Goal: Task Accomplishment & Management: Use online tool/utility

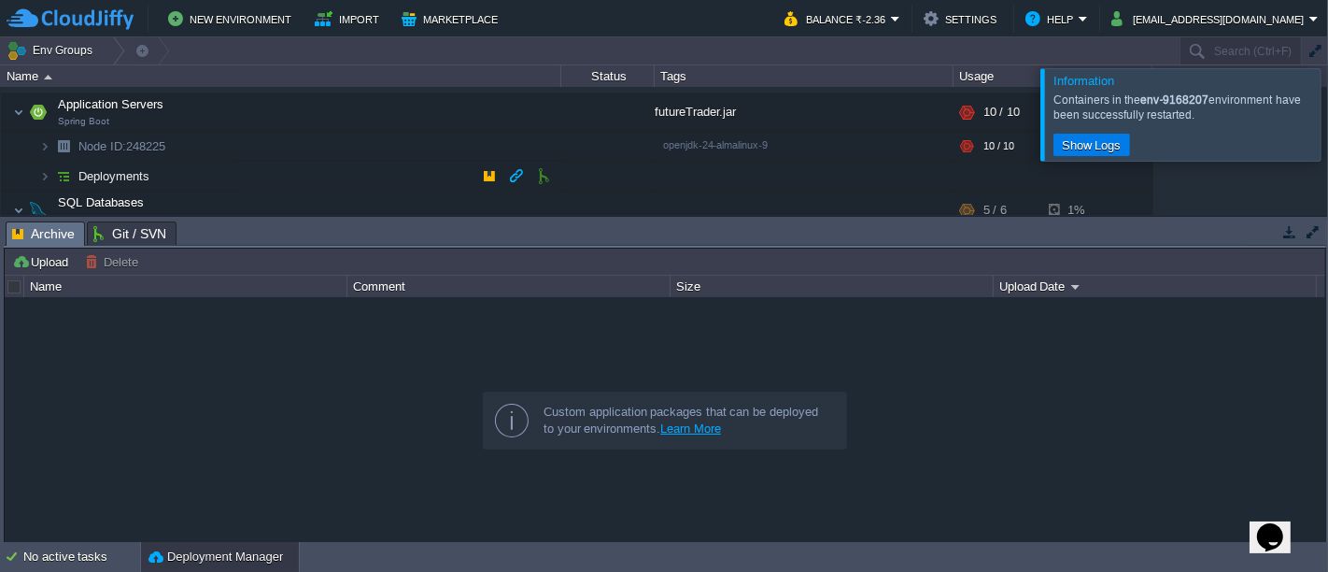
scroll to position [88, 0]
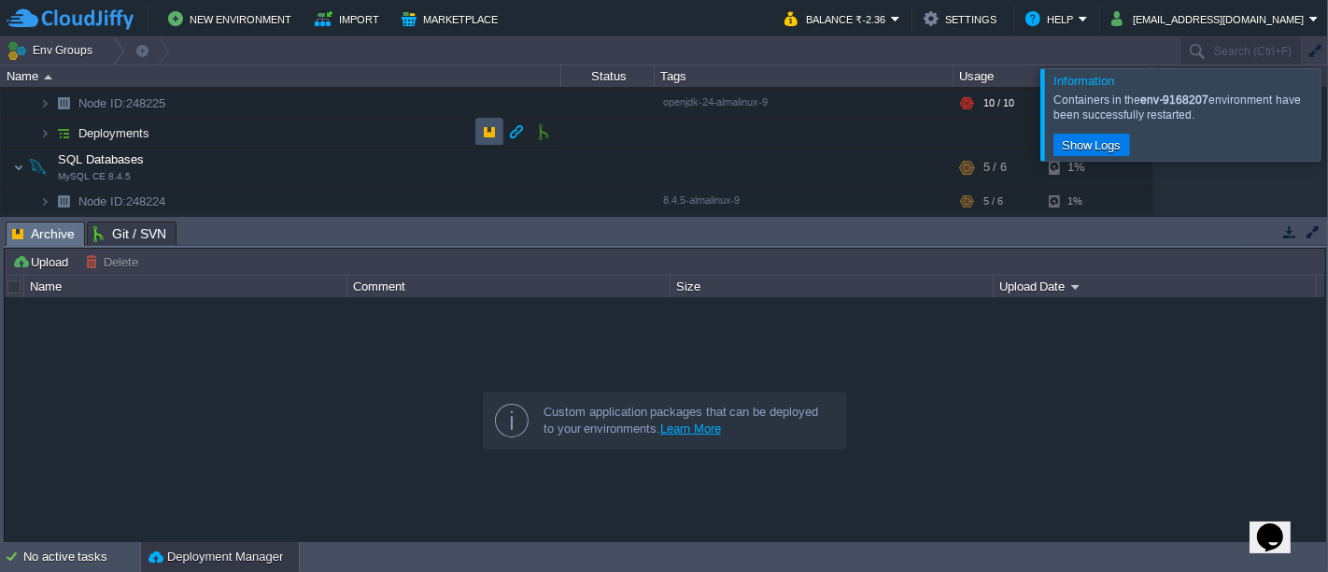
click at [488, 136] on button "button" at bounding box center [489, 131] width 17 height 17
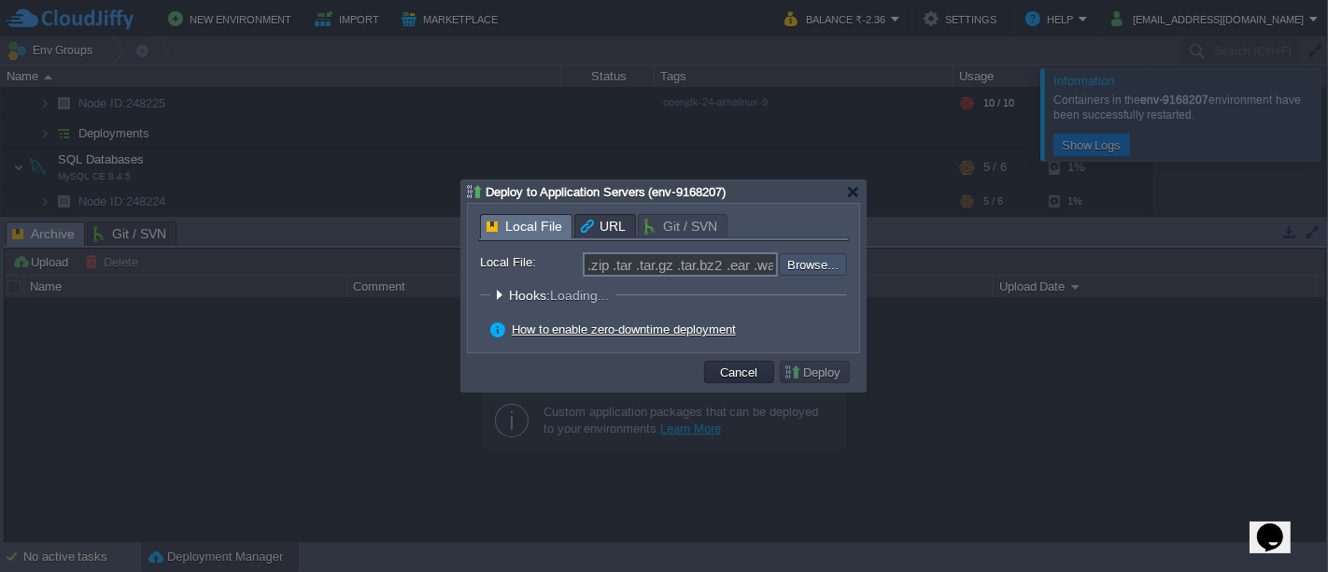
click at [798, 272] on input "file" at bounding box center [729, 263] width 236 height 21
type input "C:\fakepath\futureTrader.jar"
type input "futureTrader.jar"
click at [818, 372] on button "Deploy" at bounding box center [815, 371] width 63 height 17
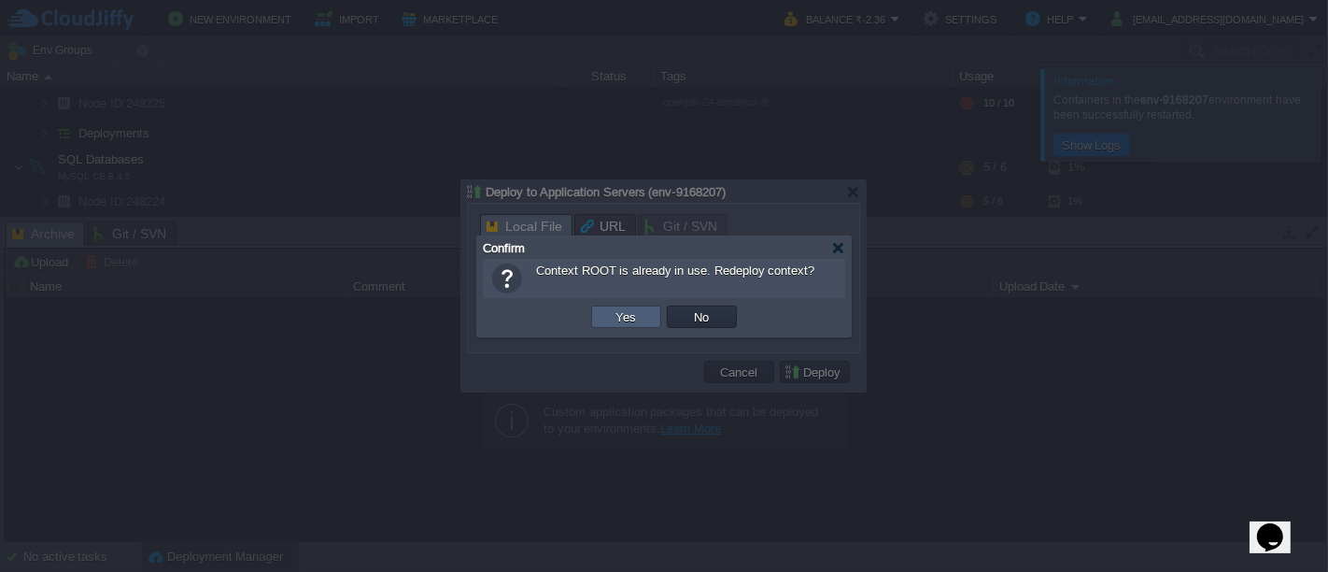
click at [634, 313] on button "Yes" at bounding box center [627, 316] width 32 height 17
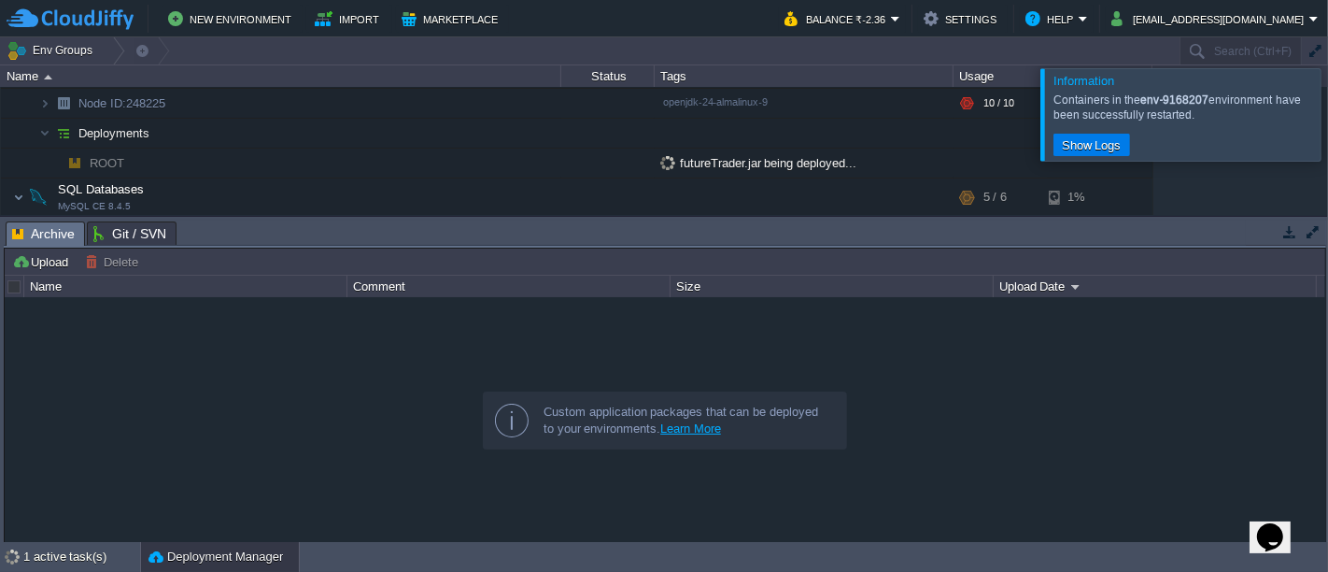
scroll to position [55, 0]
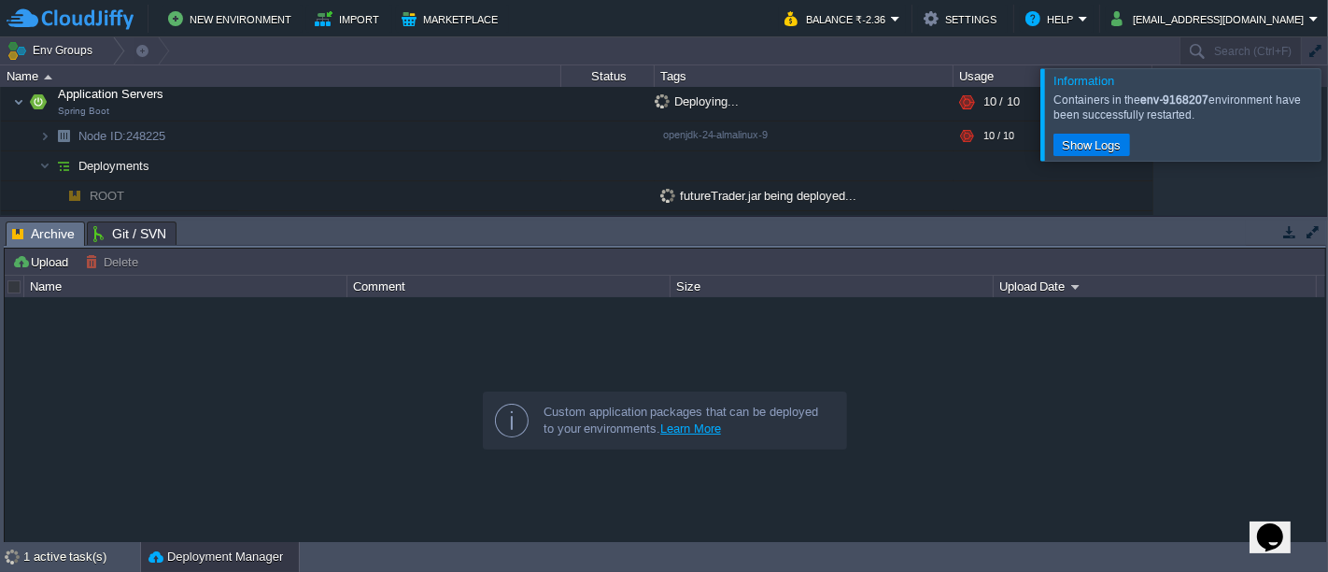
click at [1327, 123] on div at bounding box center [1351, 114] width 0 height 92
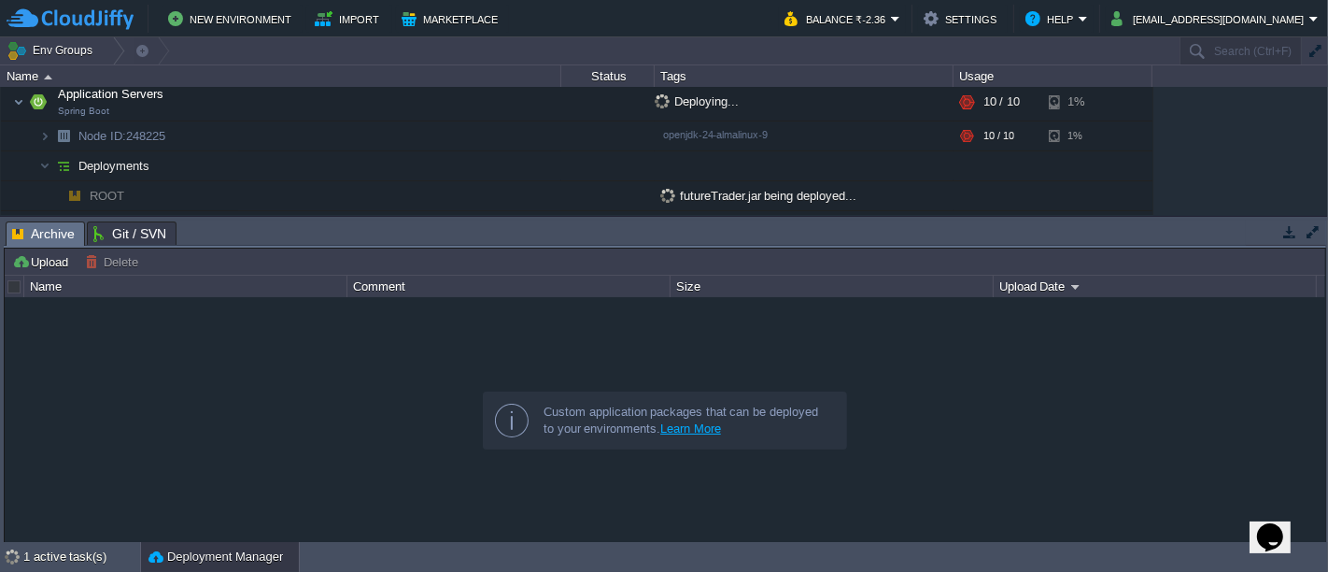
click at [1294, 237] on button "button" at bounding box center [1289, 231] width 17 height 17
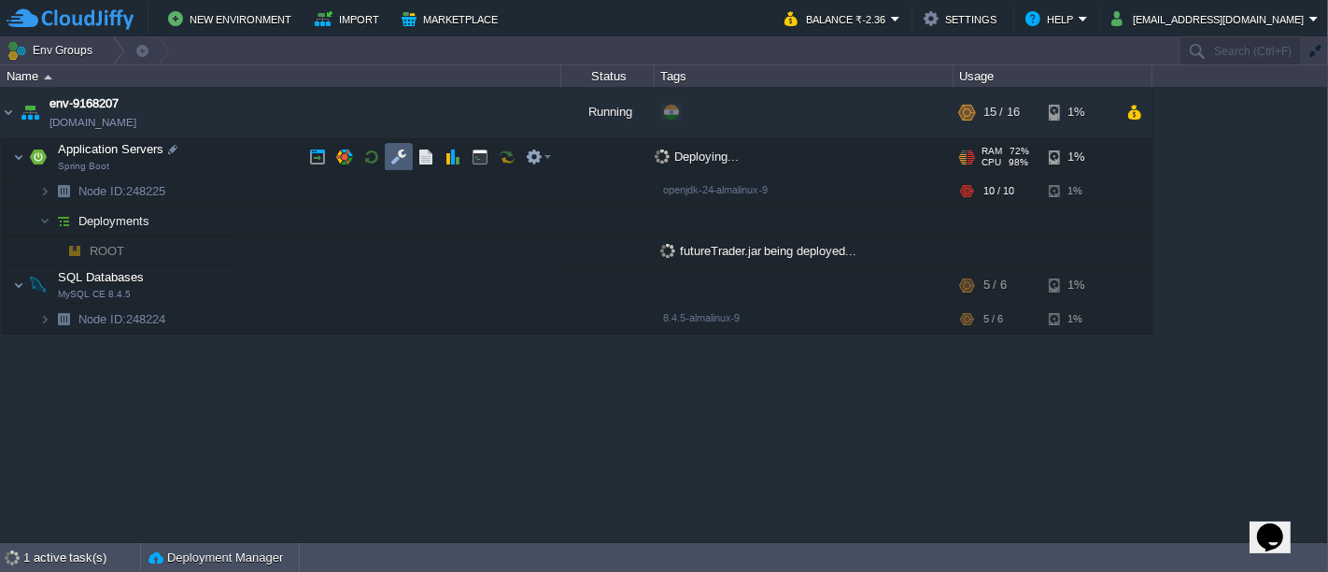
click at [398, 154] on button "button" at bounding box center [398, 157] width 17 height 17
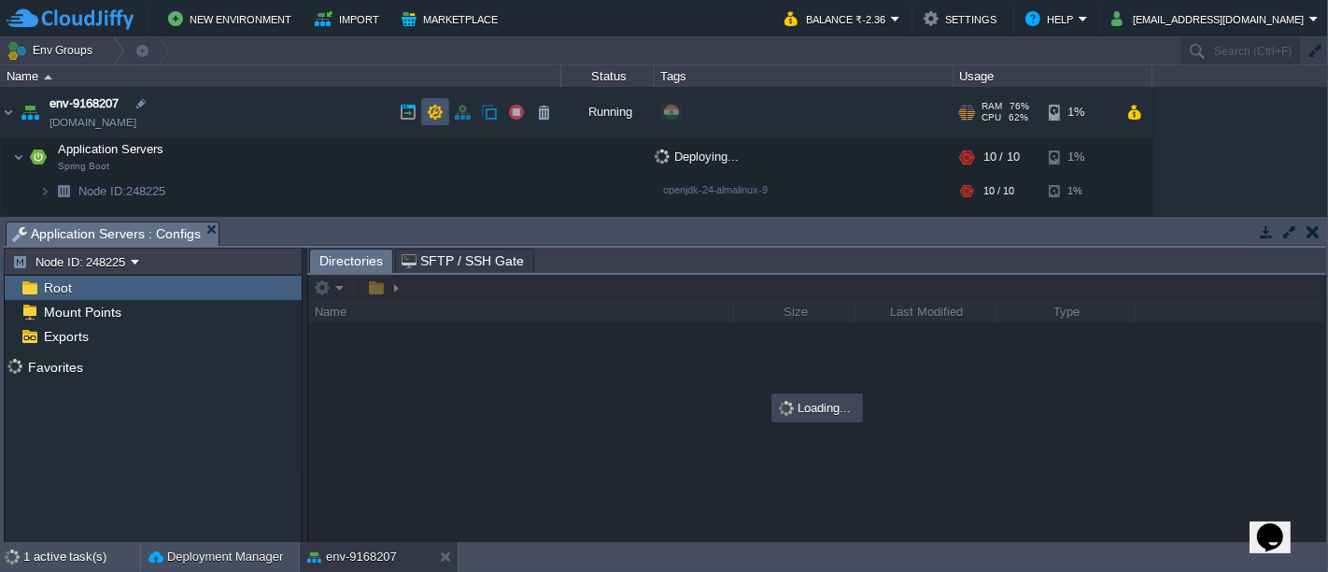
click at [428, 115] on button "button" at bounding box center [435, 112] width 17 height 17
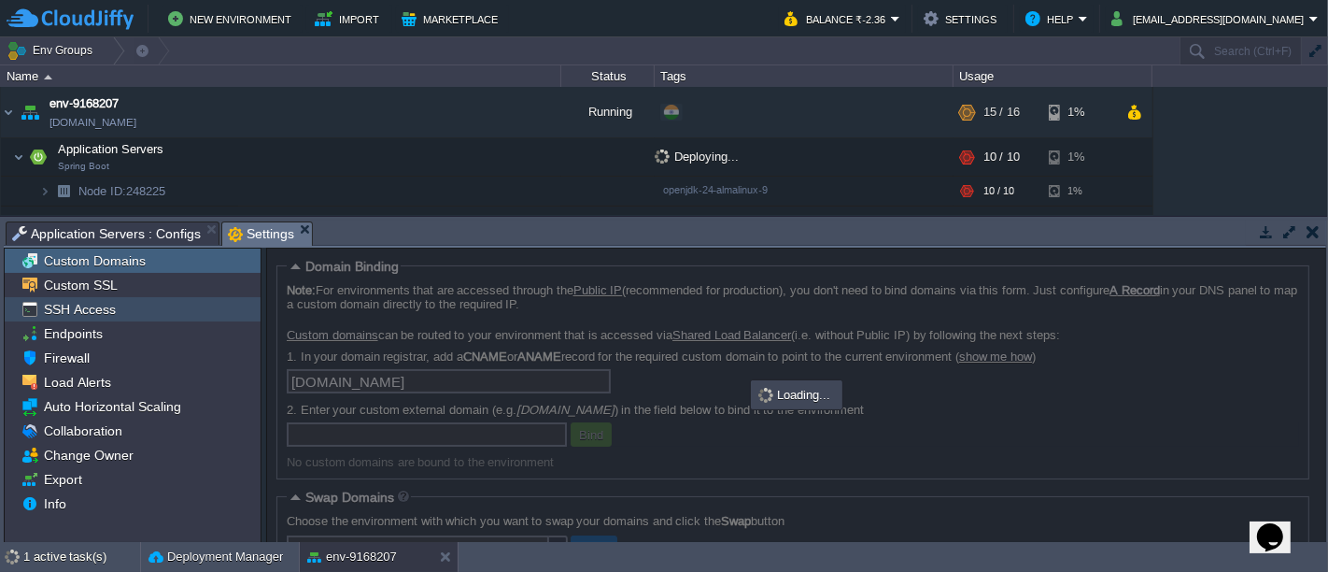
click at [106, 316] on span "SSH Access" at bounding box center [79, 309] width 78 height 17
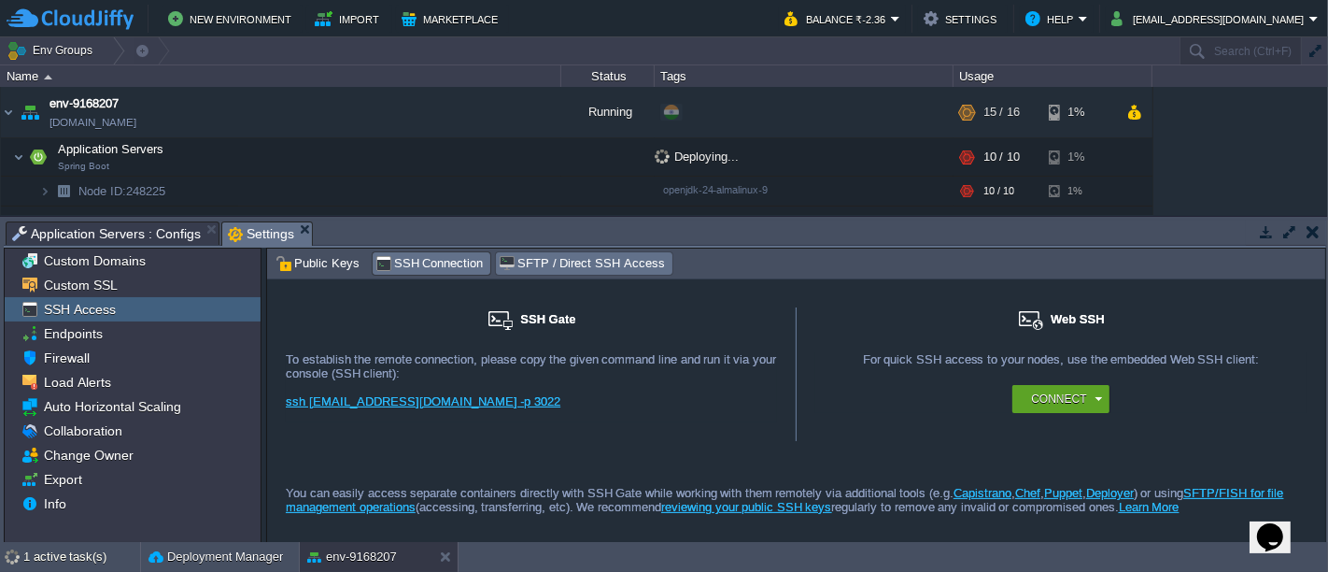
click at [530, 263] on span "SFTP / Direct SSH Access" at bounding box center [581, 263] width 165 height 21
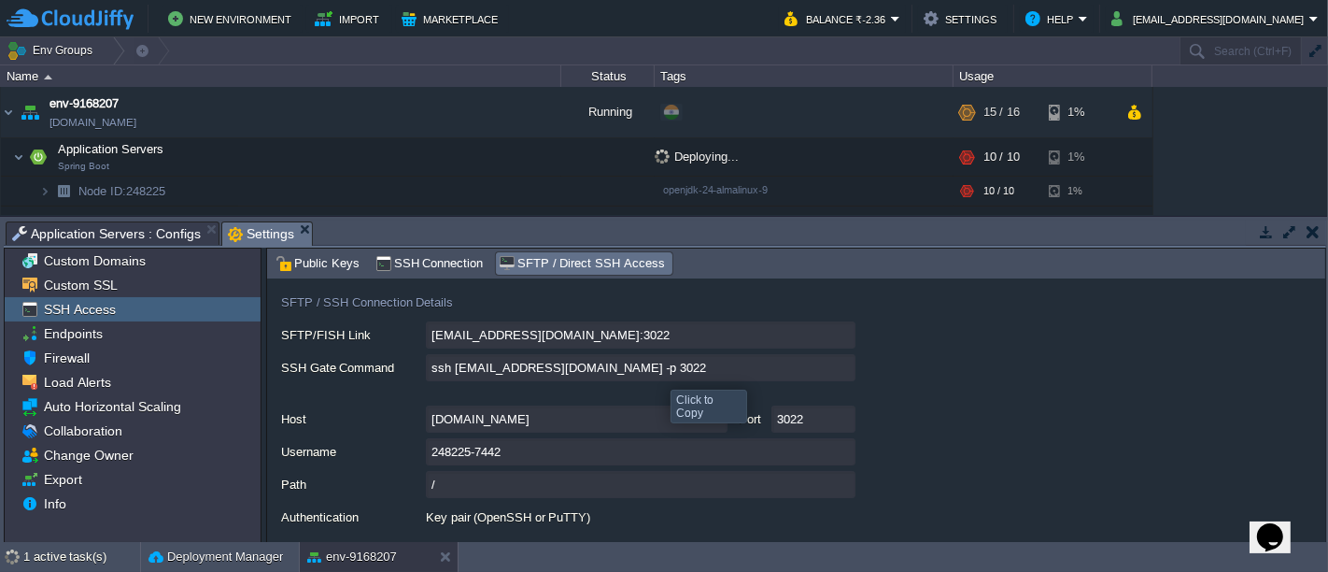
scroll to position [149, 0]
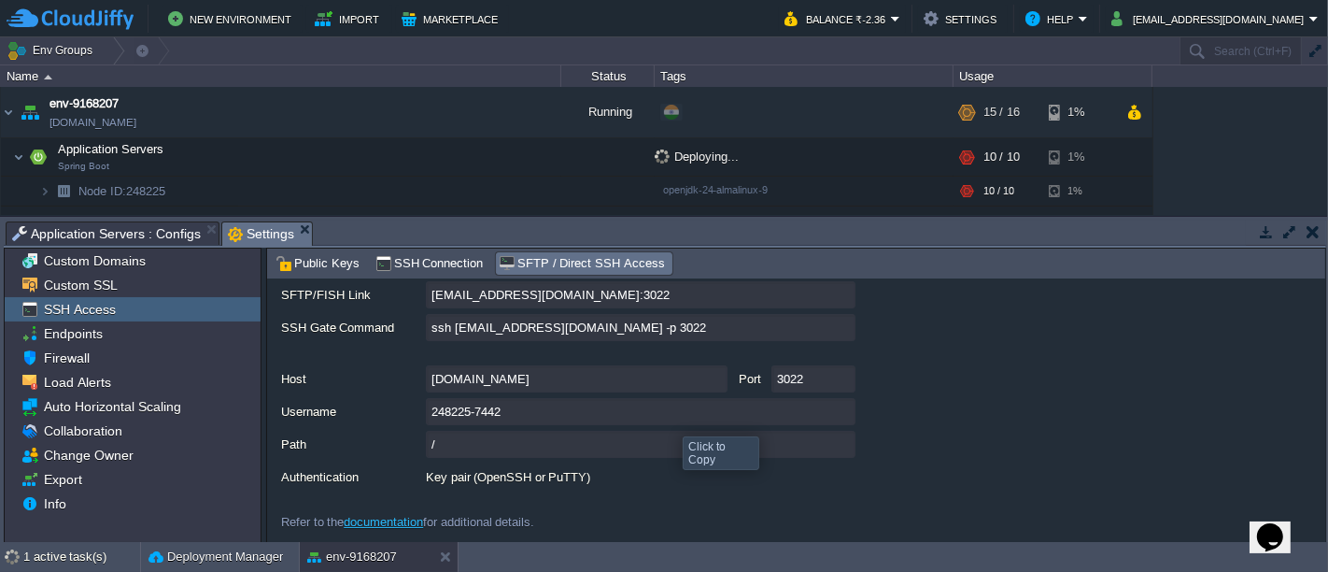
click at [841, 403] on input "248225-7442" at bounding box center [641, 411] width 430 height 27
click at [1264, 236] on button "button" at bounding box center [1266, 231] width 17 height 17
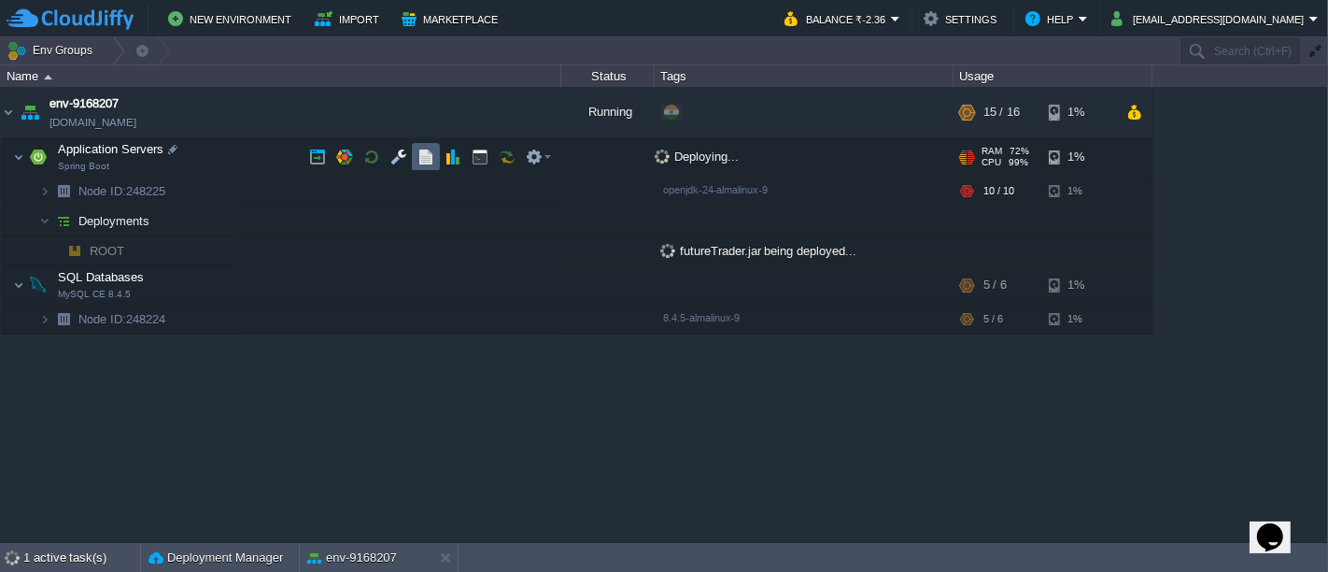
click at [430, 163] on button "button" at bounding box center [425, 157] width 17 height 17
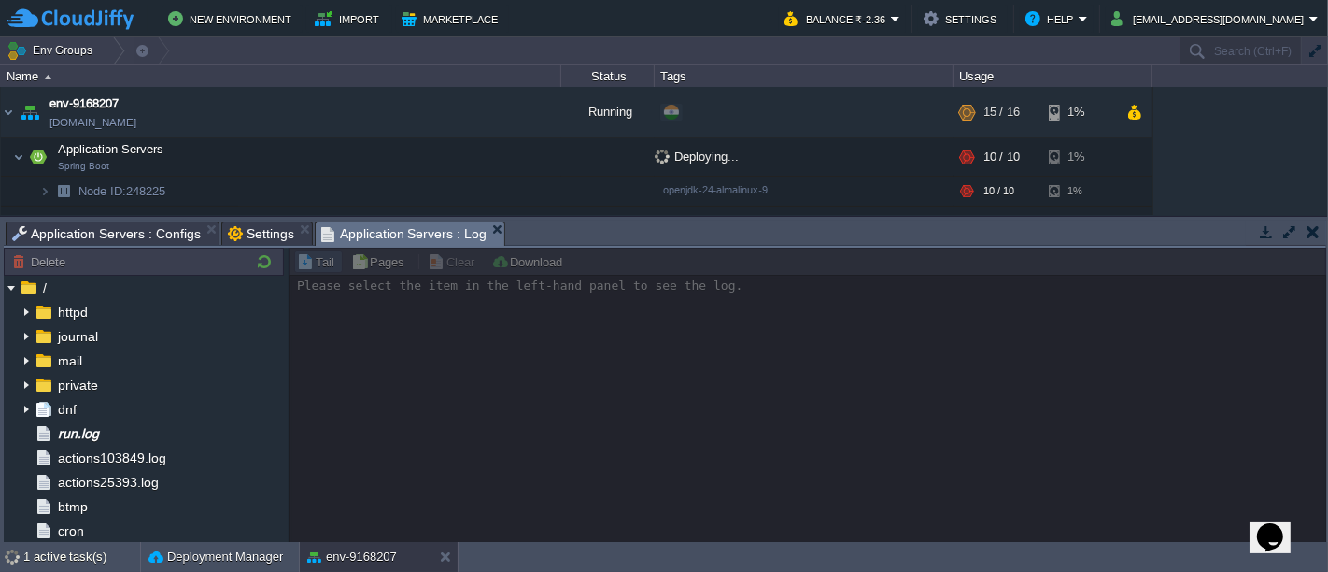
click at [251, 231] on span "Settings" at bounding box center [261, 233] width 66 height 22
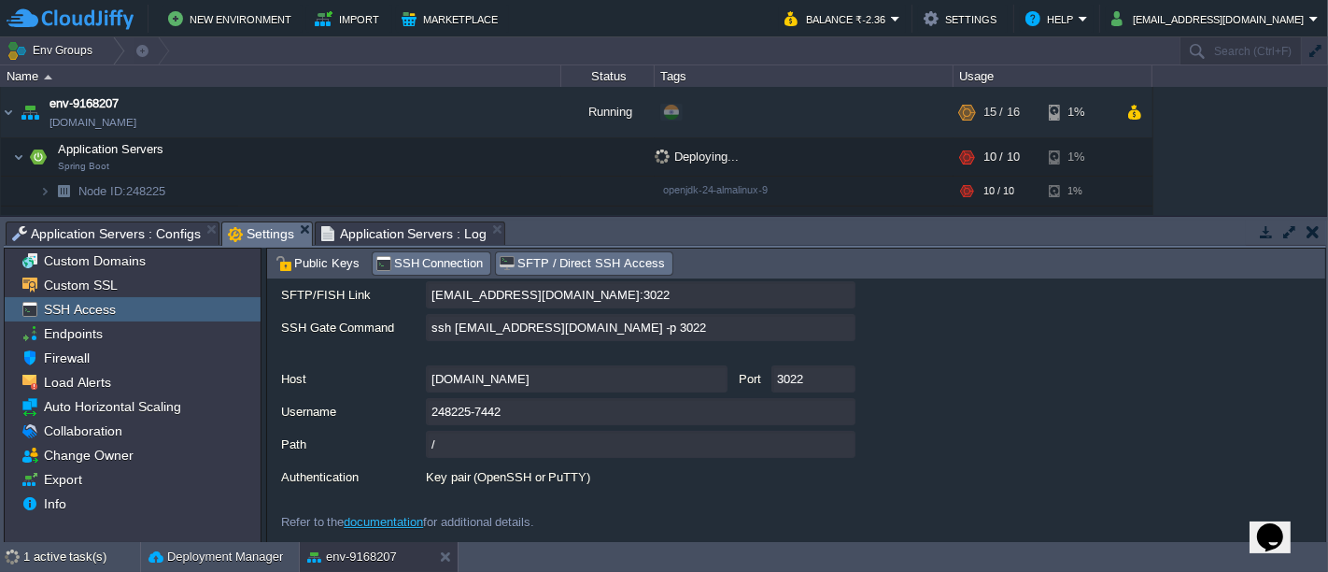
click at [394, 264] on span "SSH Connection" at bounding box center [429, 263] width 108 height 21
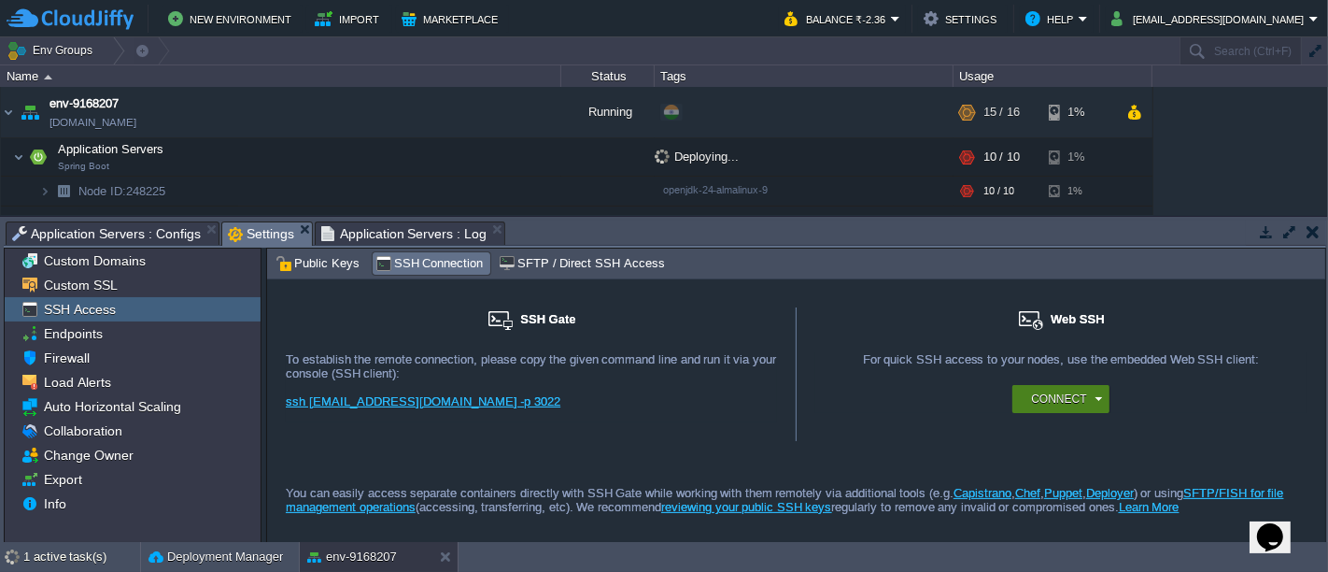
click at [1064, 399] on button "Connect" at bounding box center [1058, 398] width 55 height 19
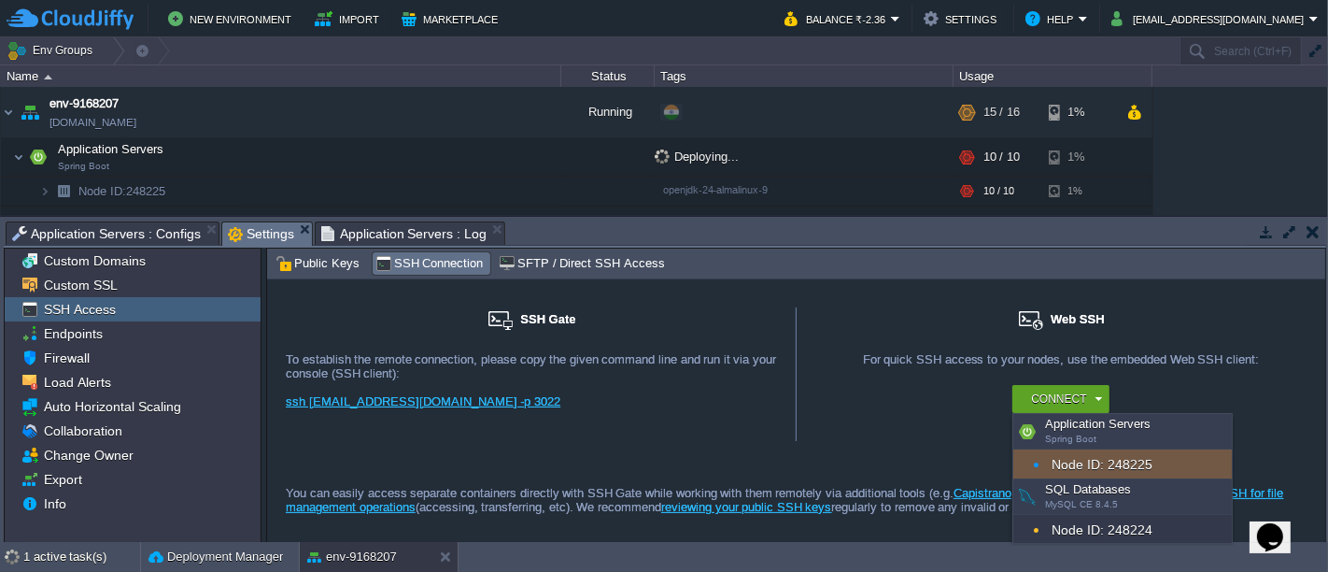
click at [1064, 462] on div "Node ID: 248225" at bounding box center [1122, 464] width 219 height 30
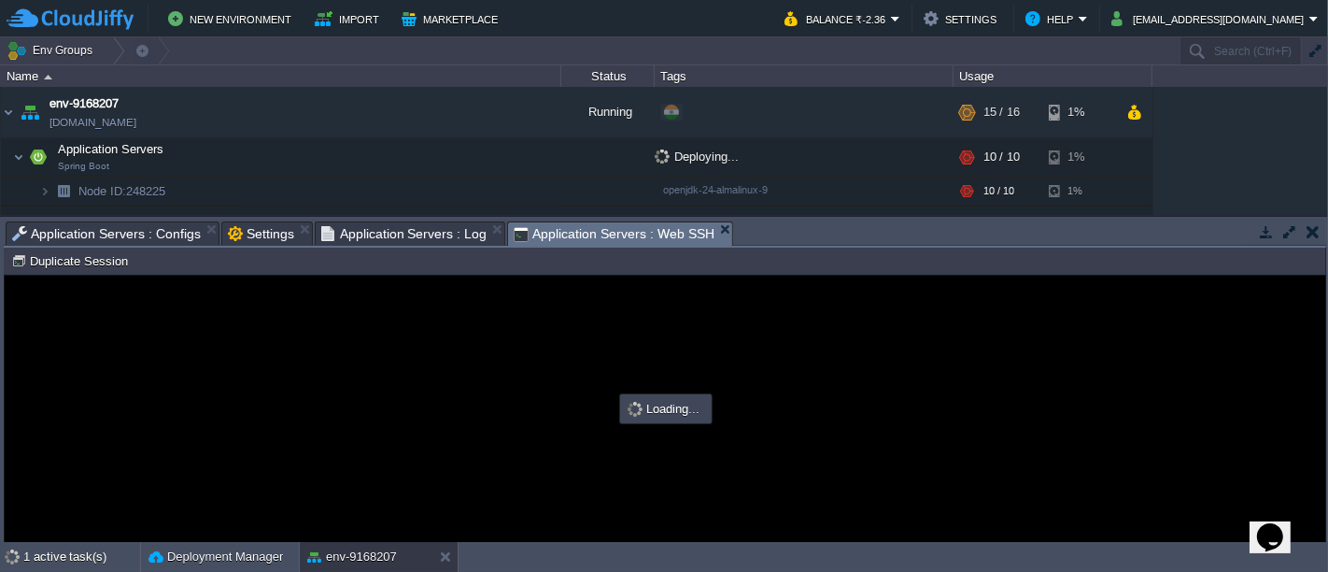
scroll to position [0, 0]
type input "#000000"
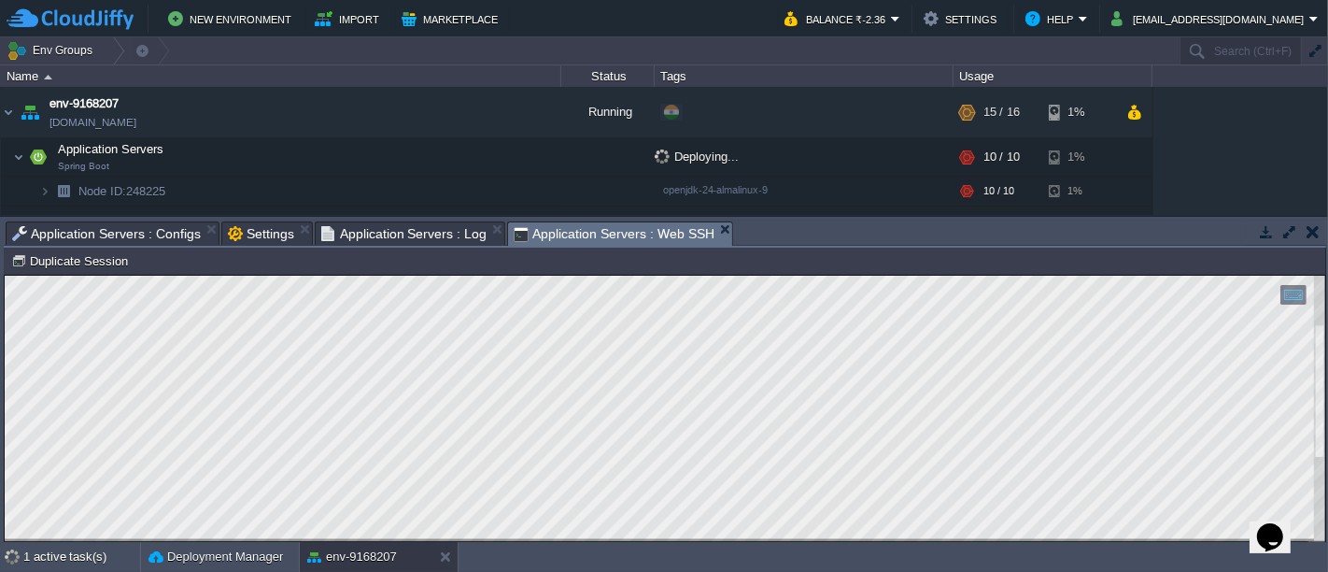
click at [1321, 314] on div at bounding box center [1319, 408] width 11 height 266
click at [107, 559] on div "1 active task(s)" at bounding box center [81, 557] width 117 height 30
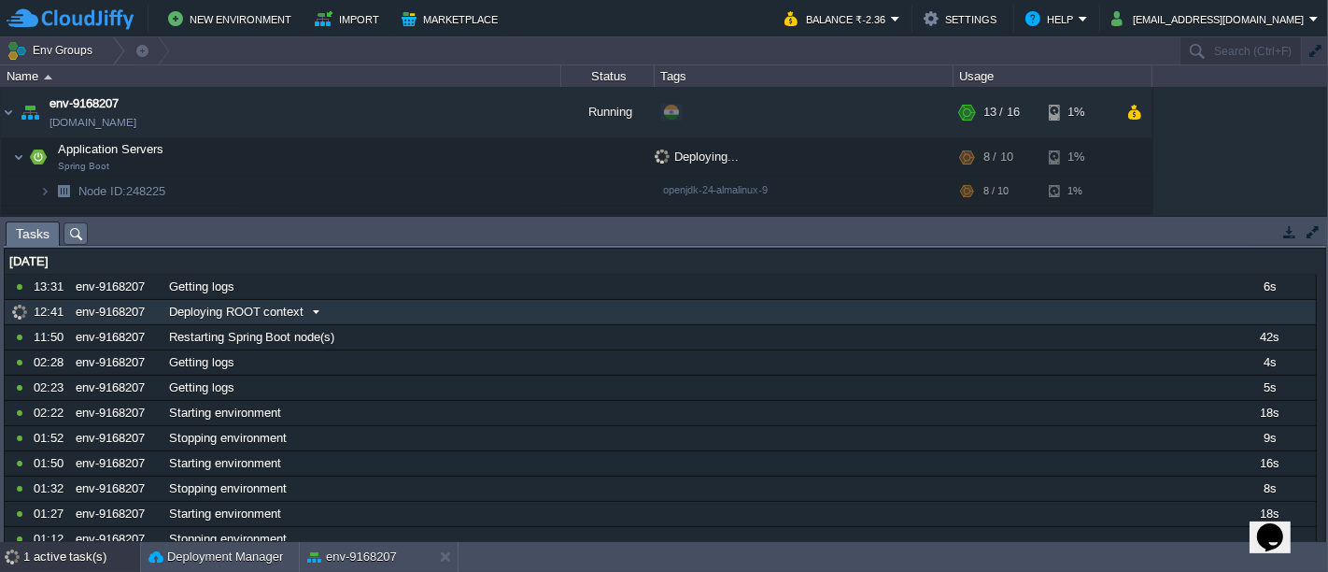
click at [312, 313] on span at bounding box center [316, 312] width 25 height 17
click at [193, 555] on button "Deployment Manager" at bounding box center [216, 556] width 134 height 19
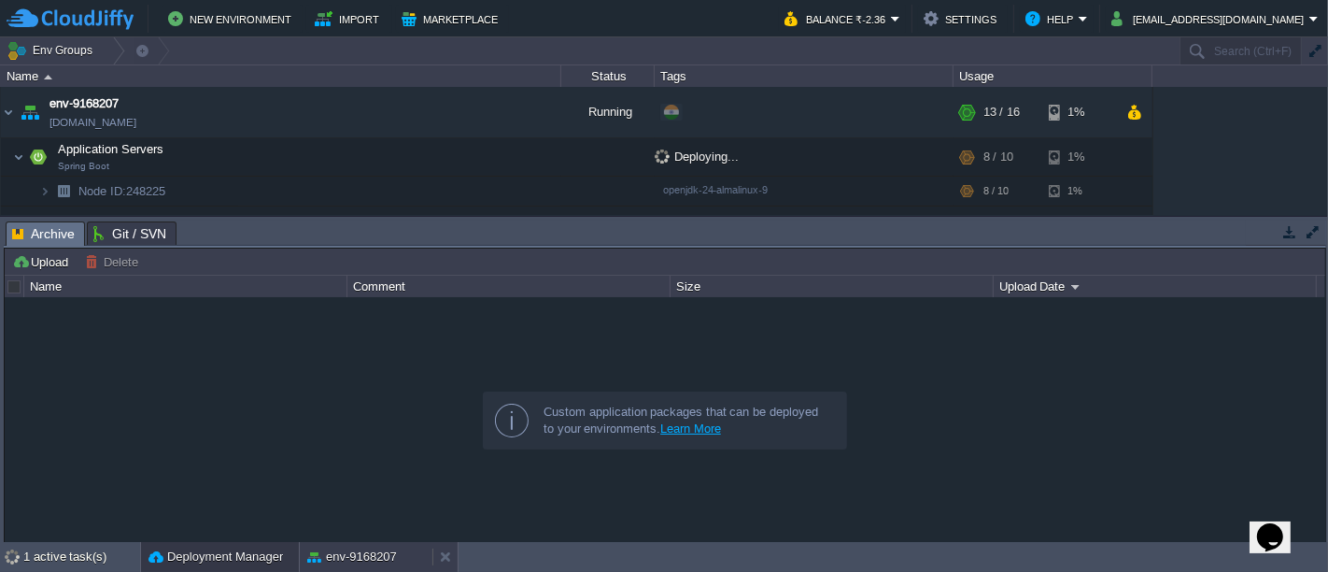
click at [333, 558] on button "env-9168207" at bounding box center [352, 556] width 90 height 19
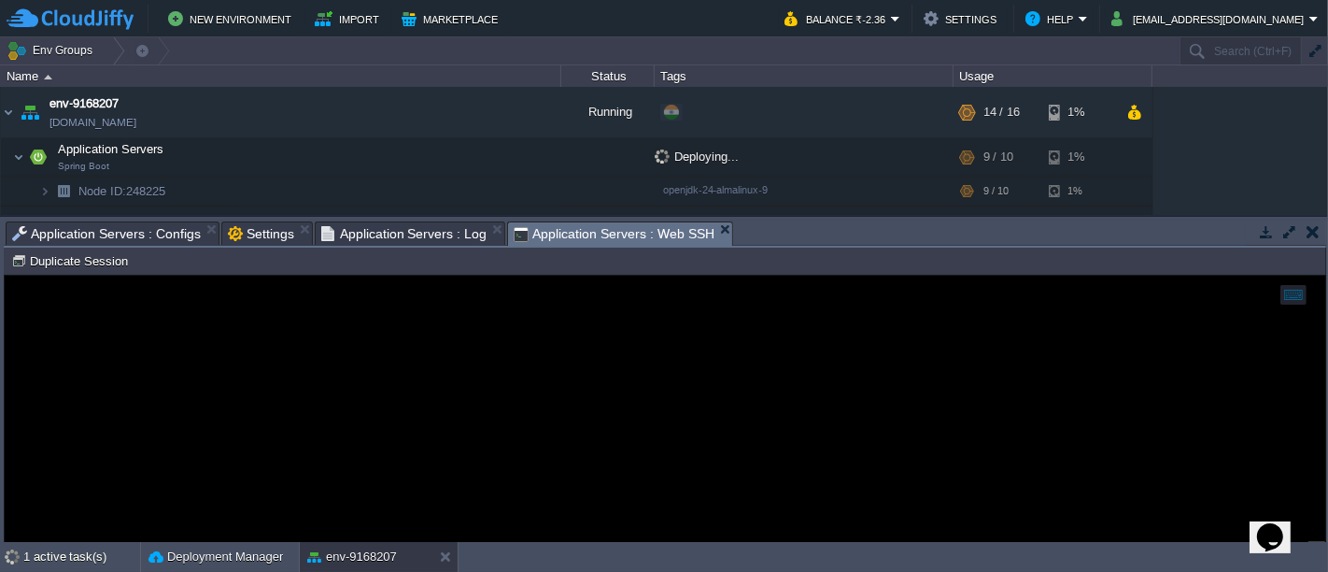
click at [356, 236] on span "Application Servers : Log" at bounding box center [404, 233] width 166 height 22
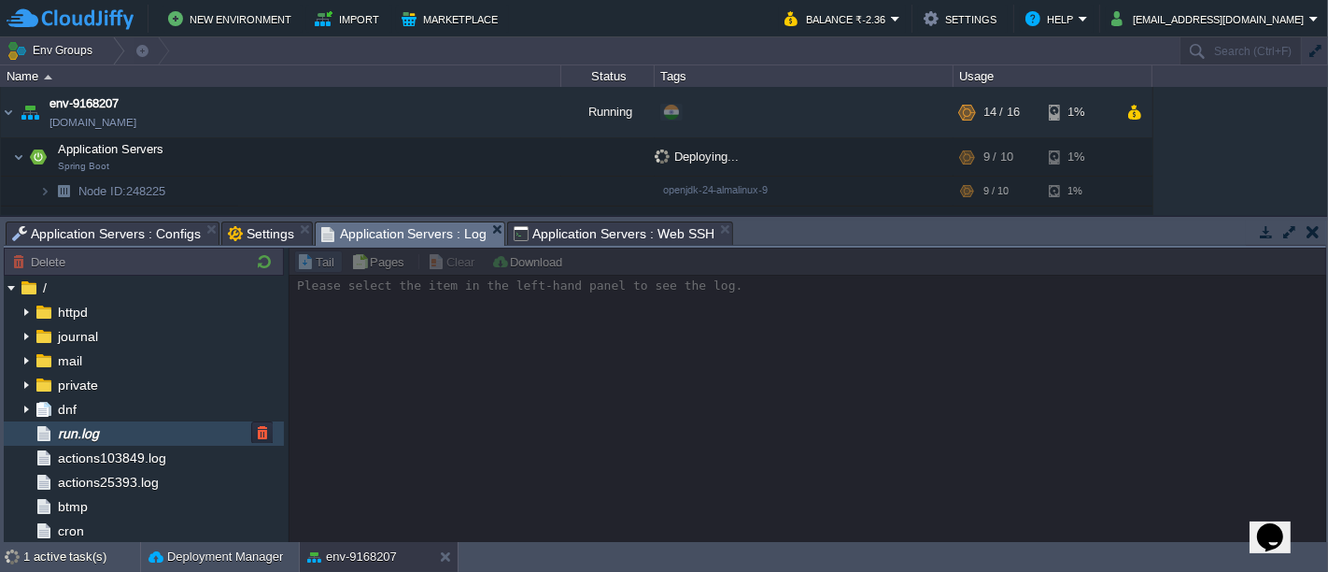
click at [135, 429] on div "run.log" at bounding box center [144, 433] width 280 height 24
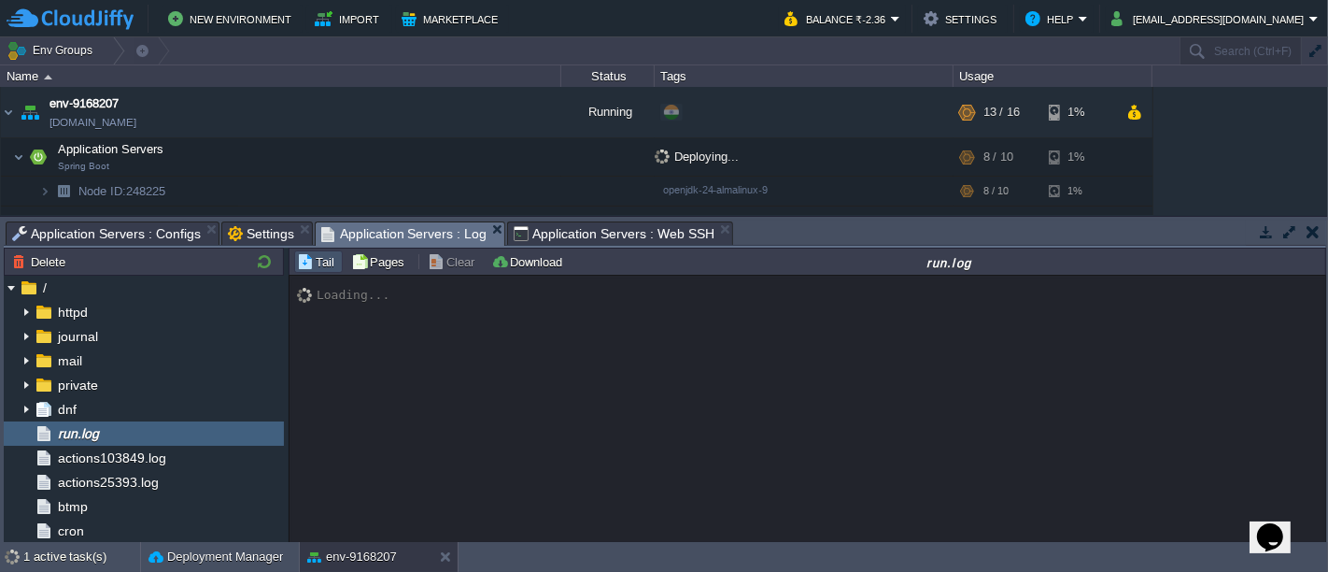
click at [554, 229] on span "Application Servers : Web SSH" at bounding box center [614, 233] width 201 height 22
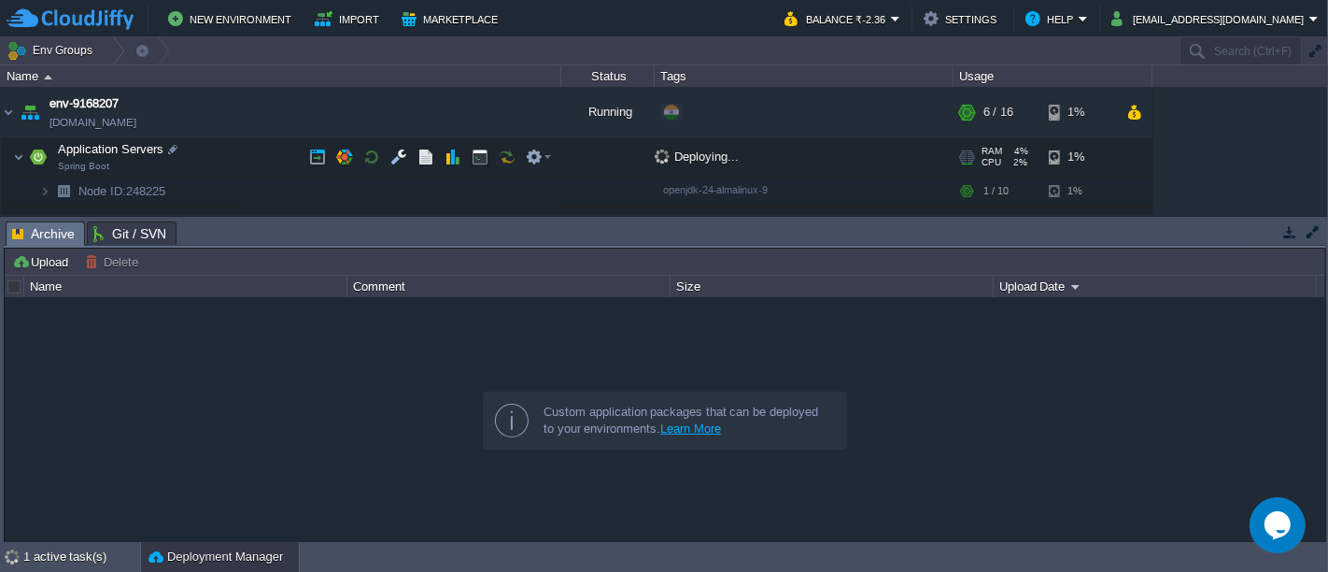
scroll to position [42, 0]
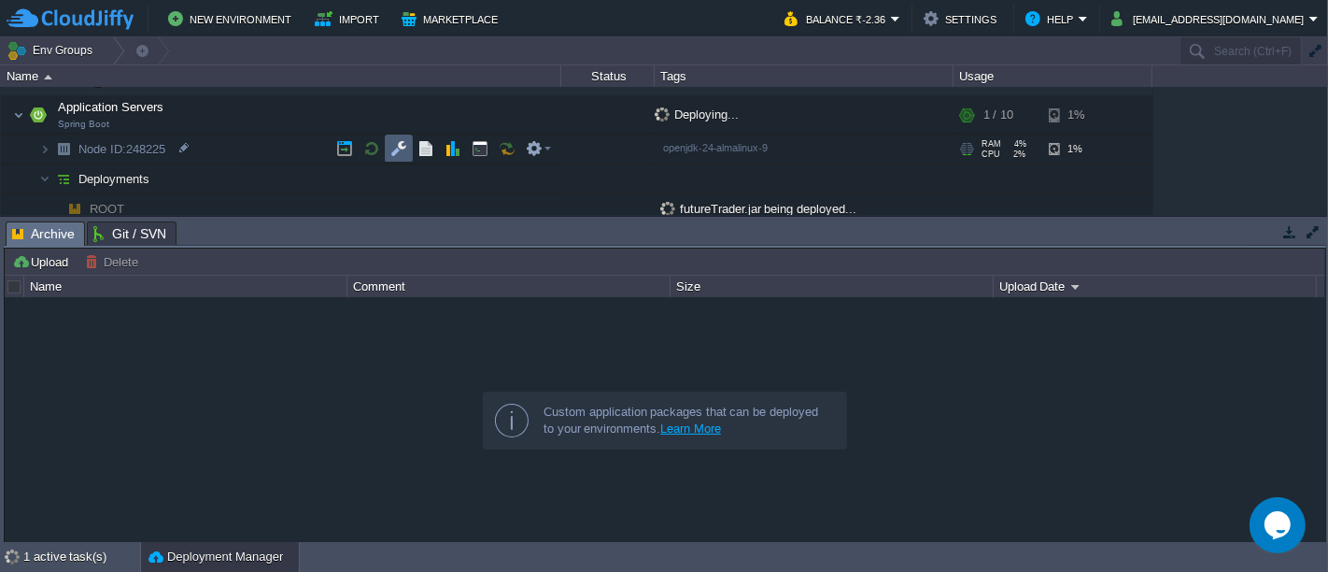
click at [394, 150] on button "button" at bounding box center [398, 148] width 17 height 17
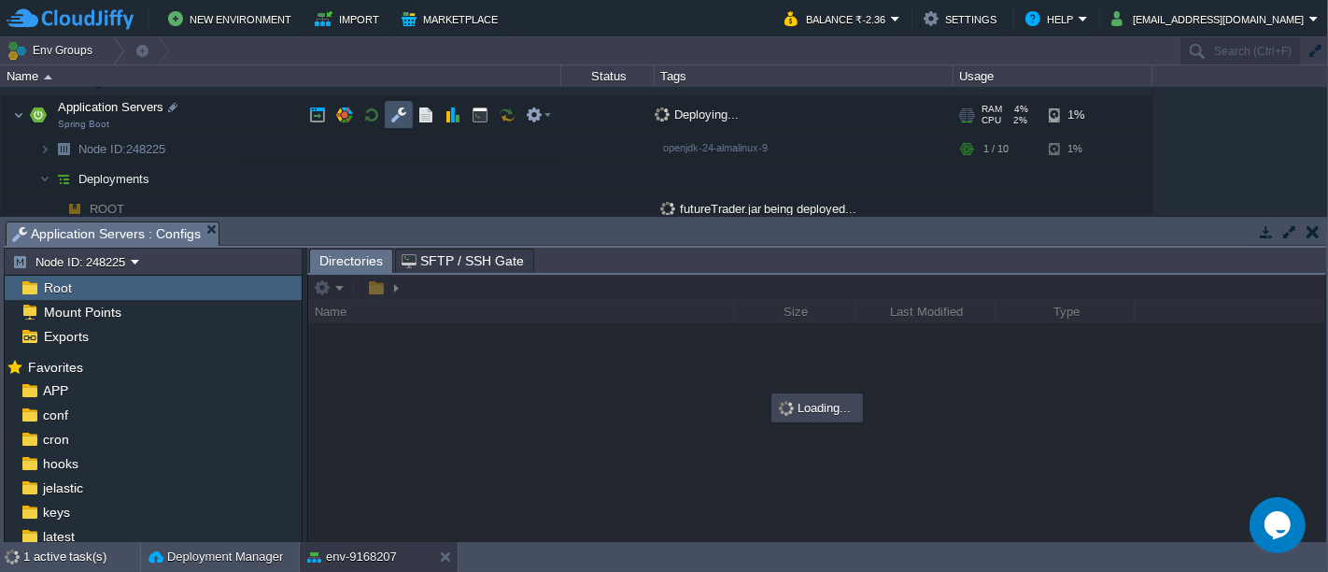
click at [395, 114] on button "button" at bounding box center [398, 114] width 17 height 17
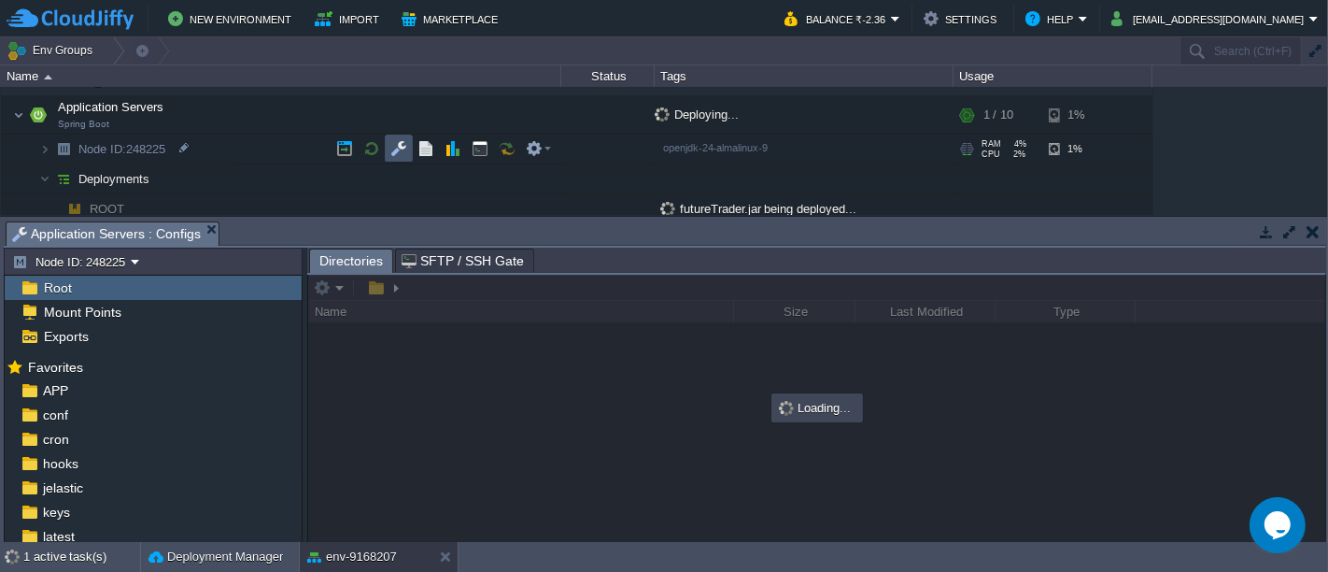
click at [404, 147] on button "button" at bounding box center [398, 148] width 17 height 17
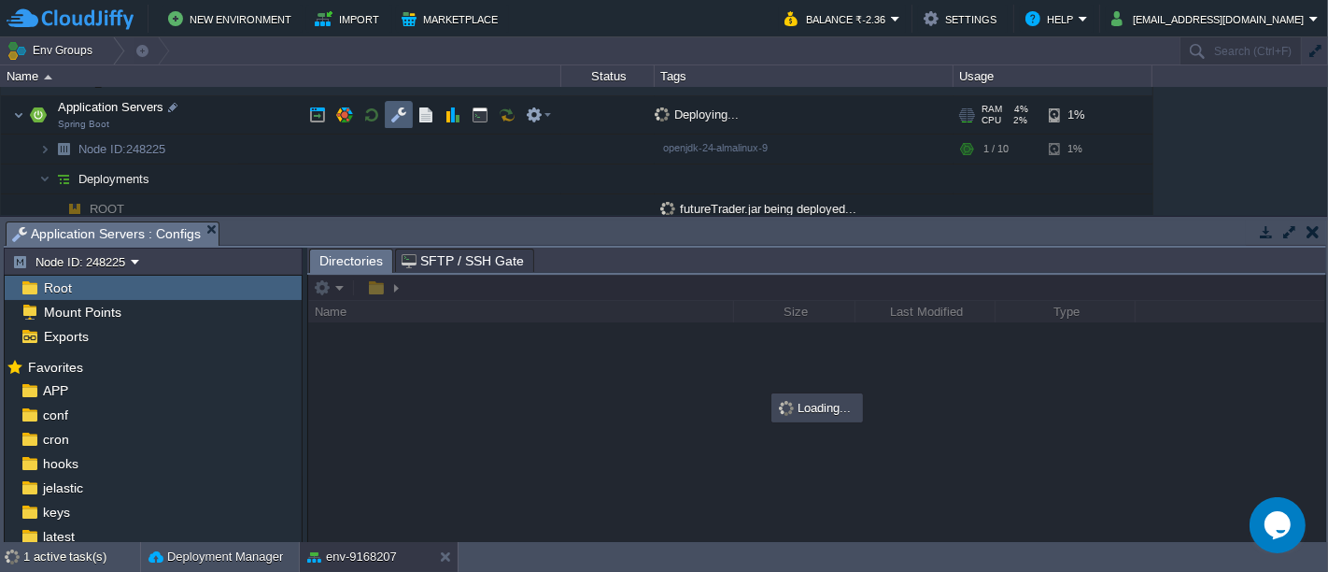
click at [393, 108] on button "button" at bounding box center [398, 114] width 17 height 17
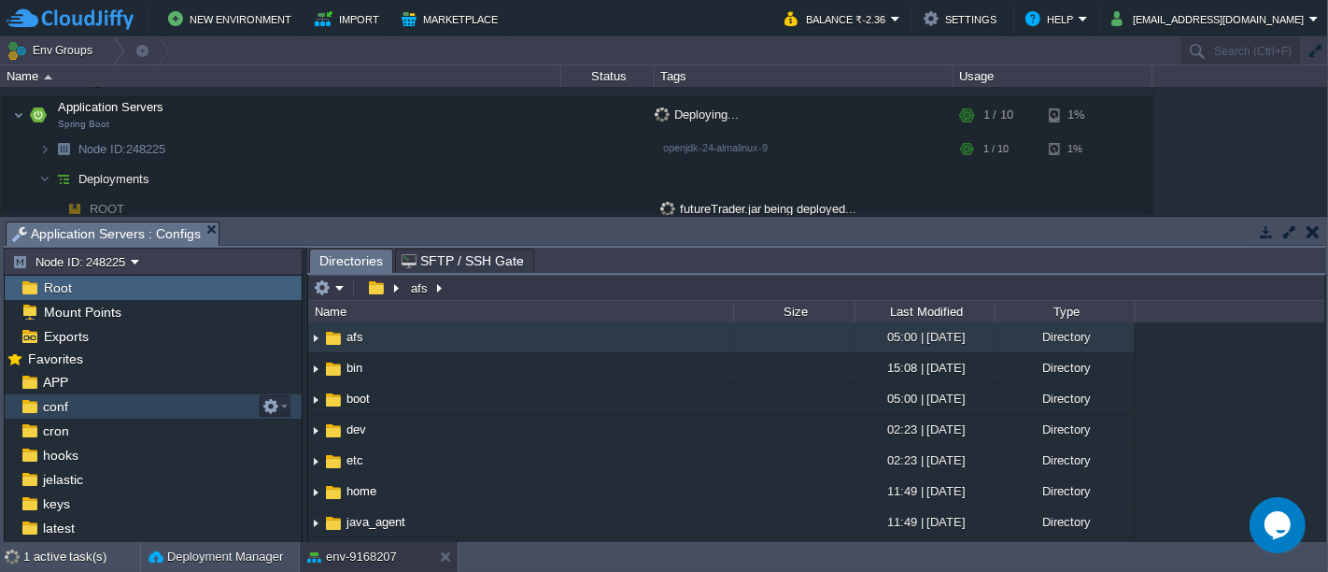
scroll to position [0, 0]
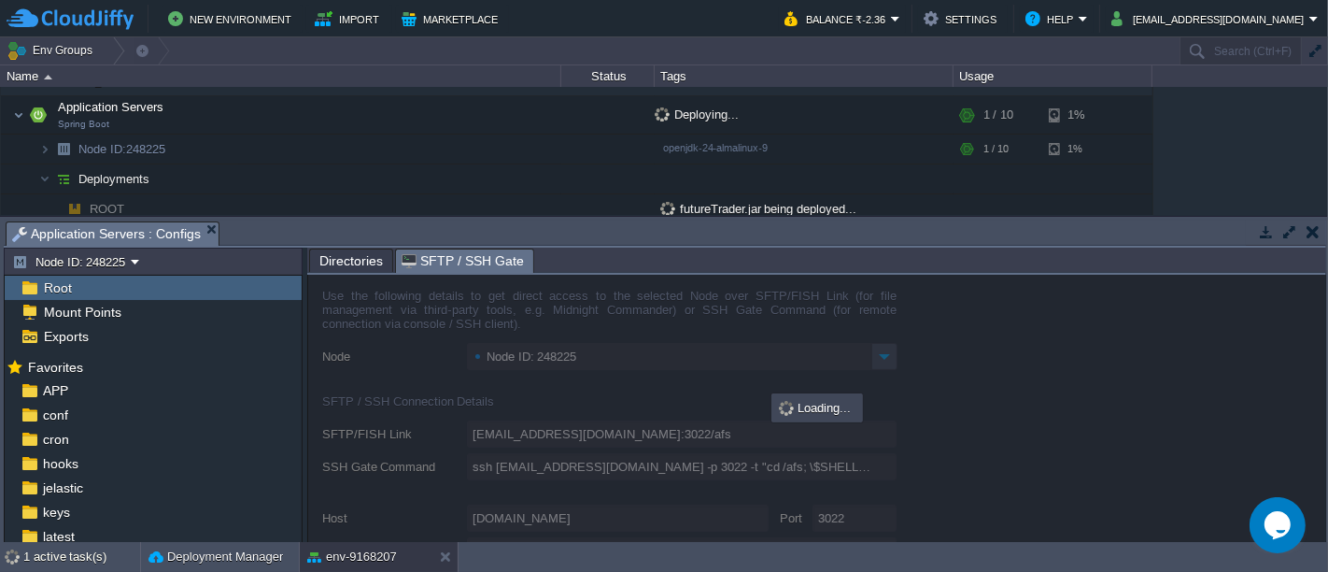
click at [431, 262] on span "SFTP / SSH Gate" at bounding box center [463, 260] width 122 height 23
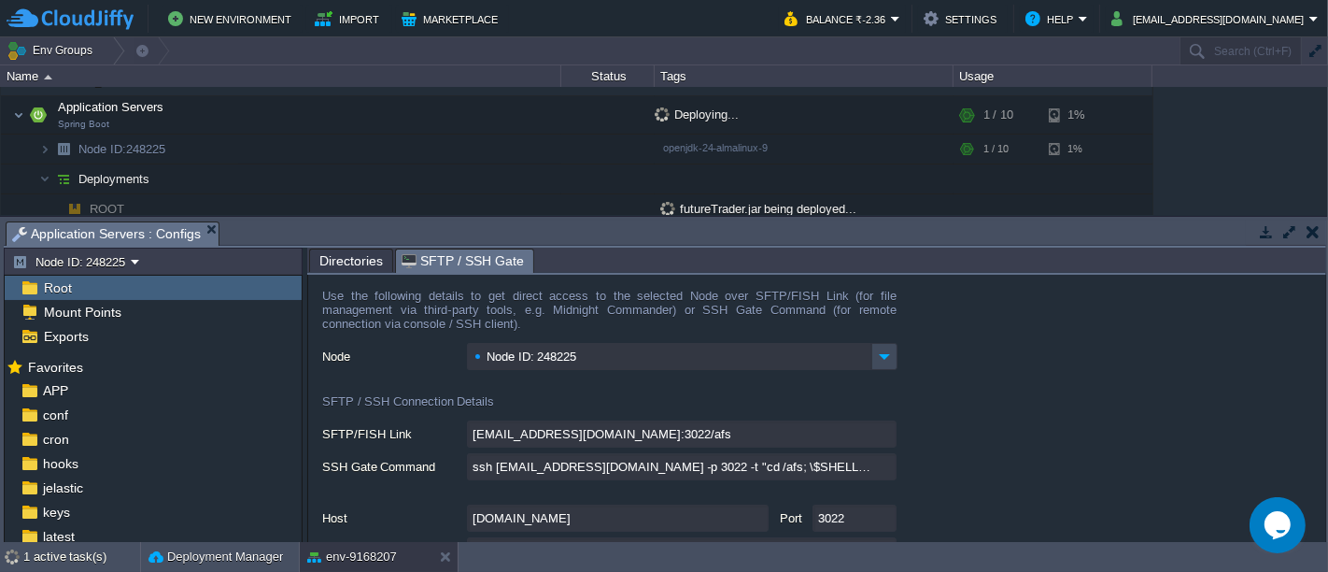
click at [336, 256] on span "Directories" at bounding box center [351, 260] width 64 height 22
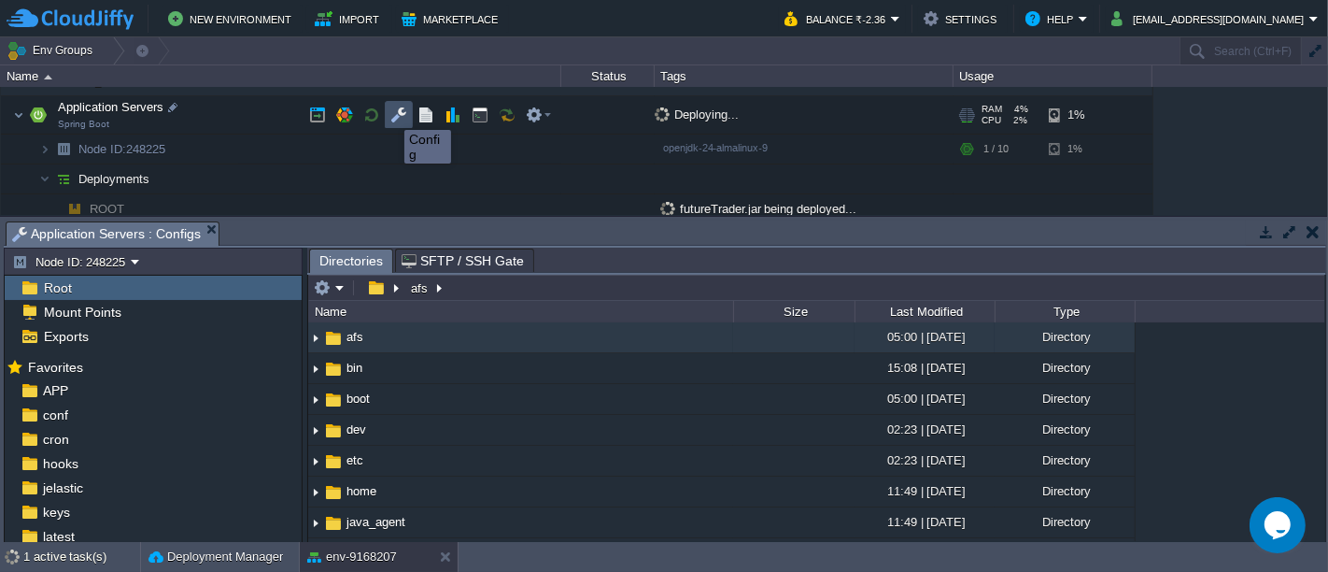
click at [396, 113] on button "button" at bounding box center [398, 114] width 17 height 17
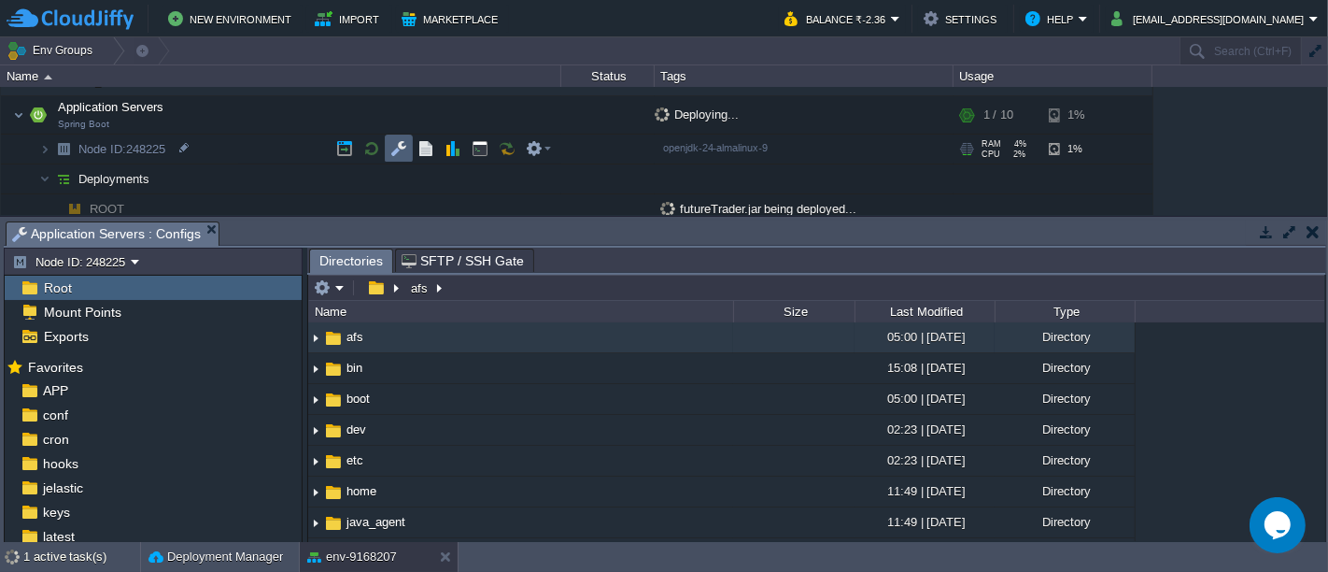
click at [400, 152] on button "button" at bounding box center [398, 148] width 17 height 17
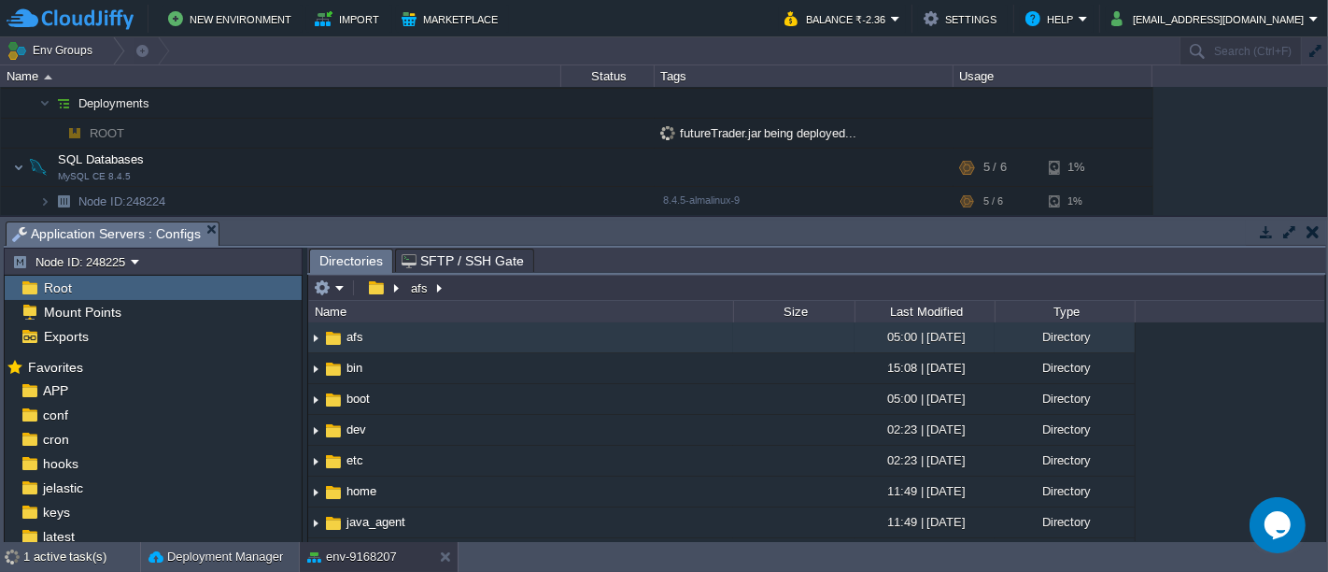
scroll to position [13, 0]
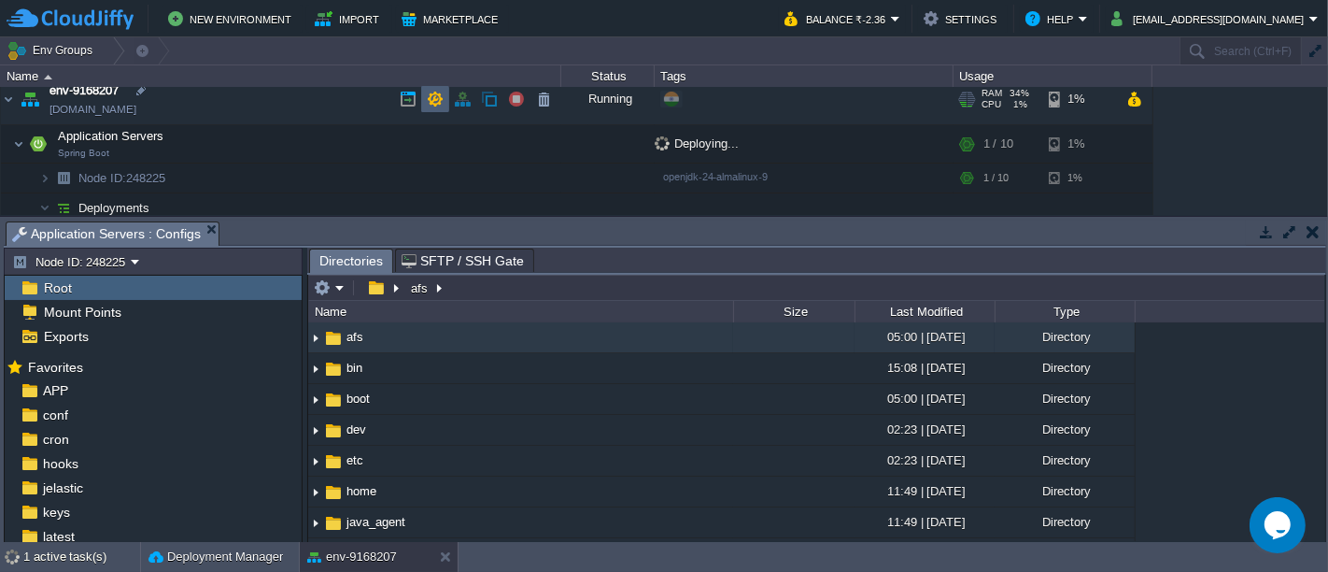
click at [434, 105] on button "button" at bounding box center [435, 99] width 17 height 17
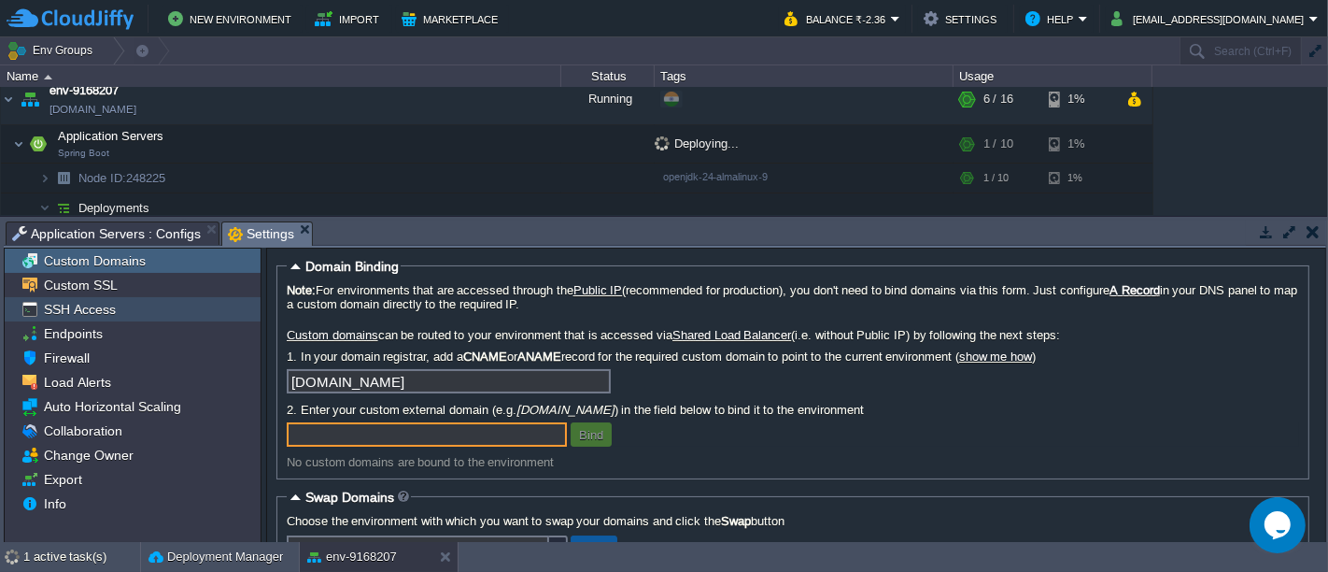
click at [119, 308] on div "SSH Access" at bounding box center [133, 309] width 256 height 24
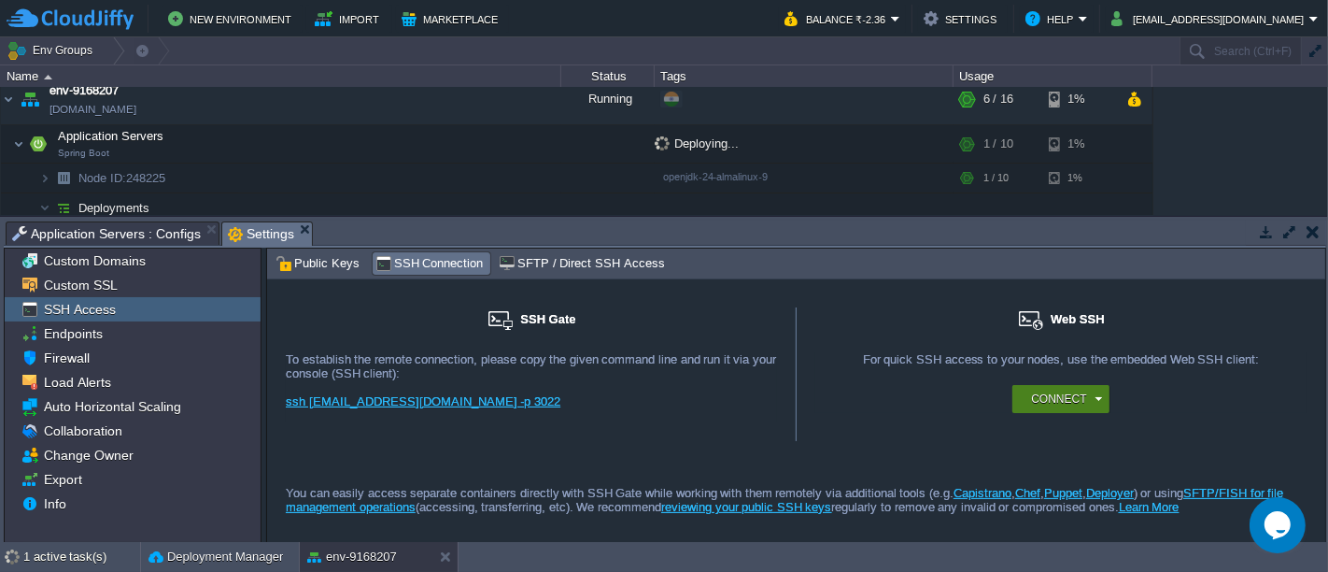
click at [1080, 389] on button "Connect" at bounding box center [1058, 398] width 55 height 19
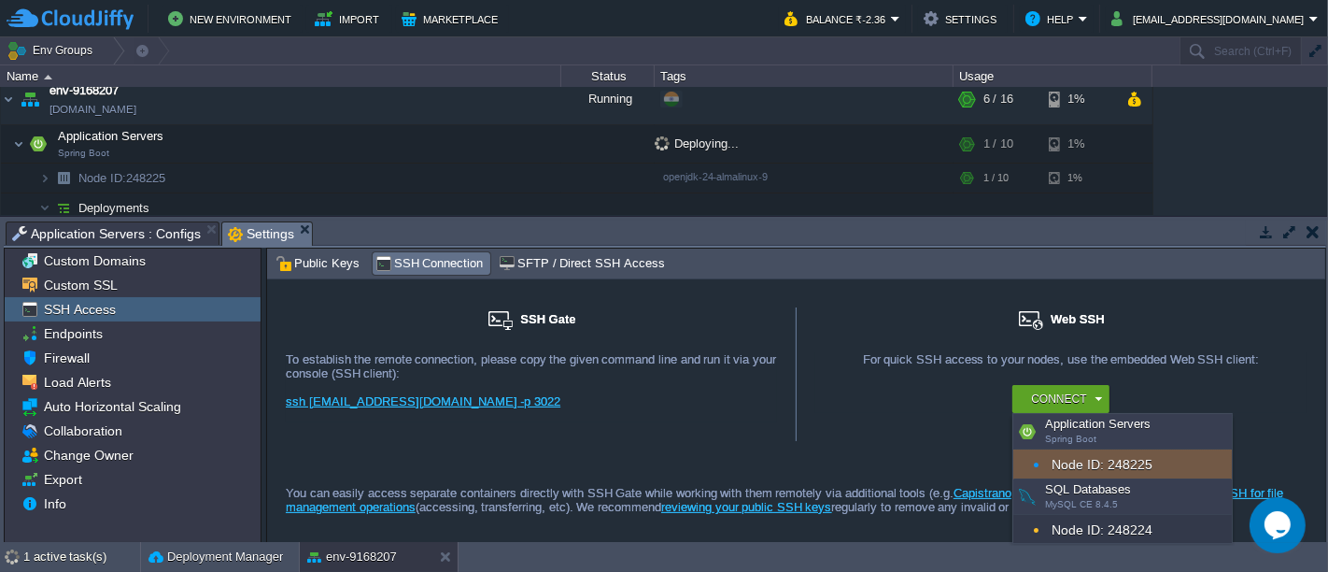
click at [1075, 458] on div "Node ID: 248225" at bounding box center [1122, 464] width 219 height 30
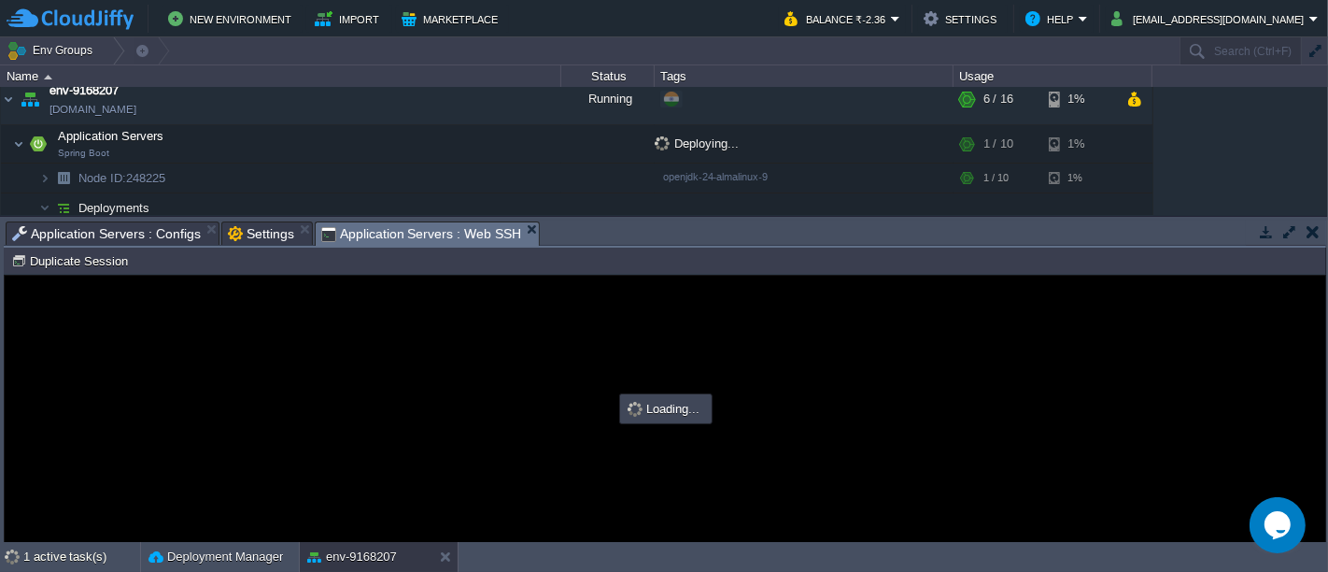
scroll to position [0, 0]
type input "#000000"
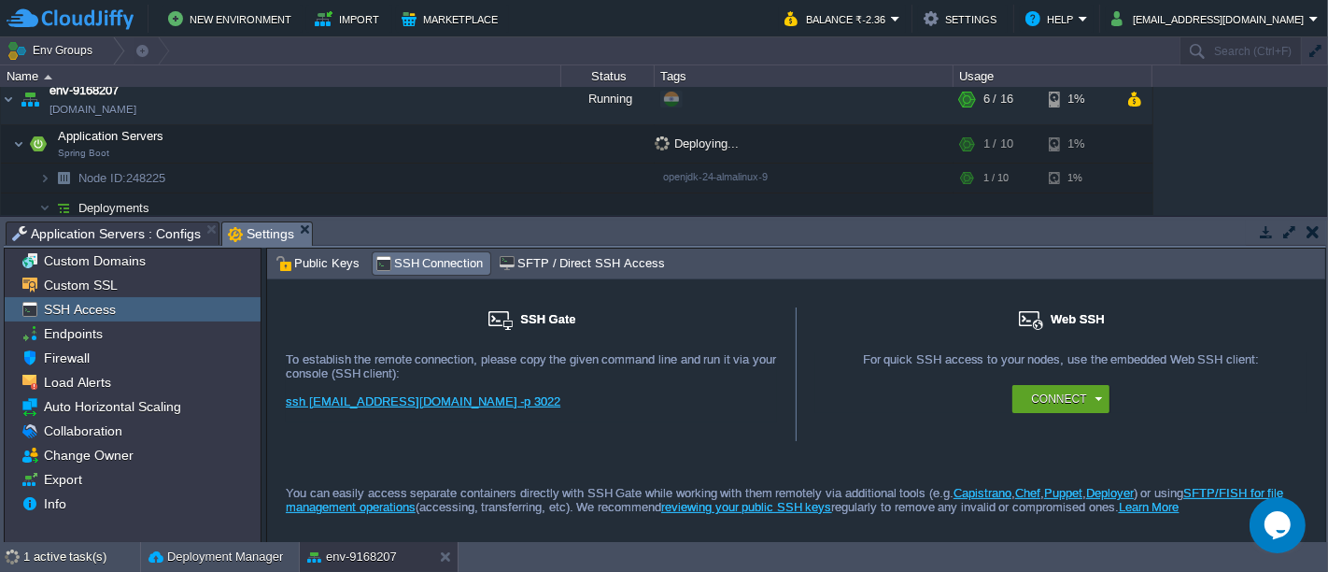
click at [1309, 234] on button "button" at bounding box center [1313, 231] width 13 height 17
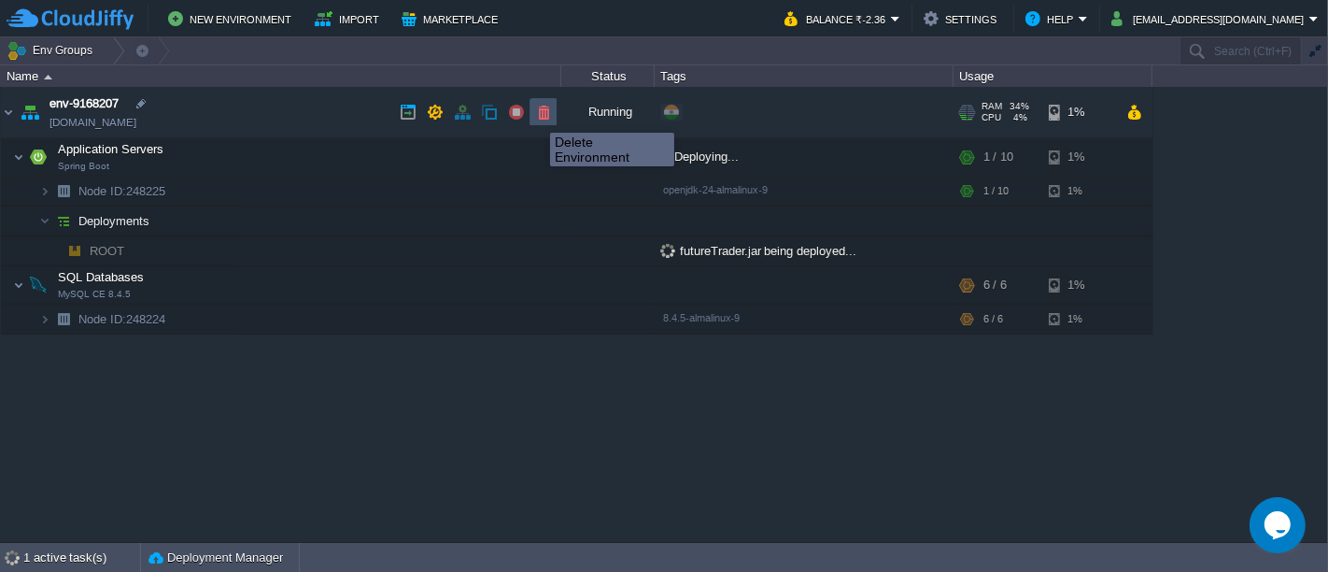
click at [536, 116] on button "button" at bounding box center [543, 112] width 17 height 17
